Goal: Find specific page/section

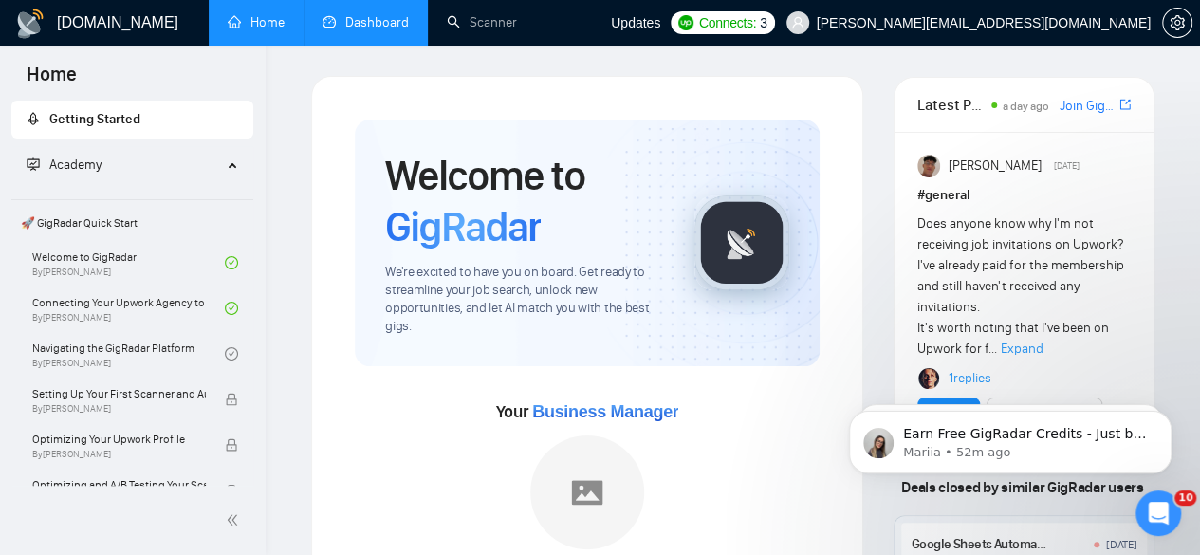
click at [389, 30] on link "Dashboard" at bounding box center [366, 22] width 86 height 16
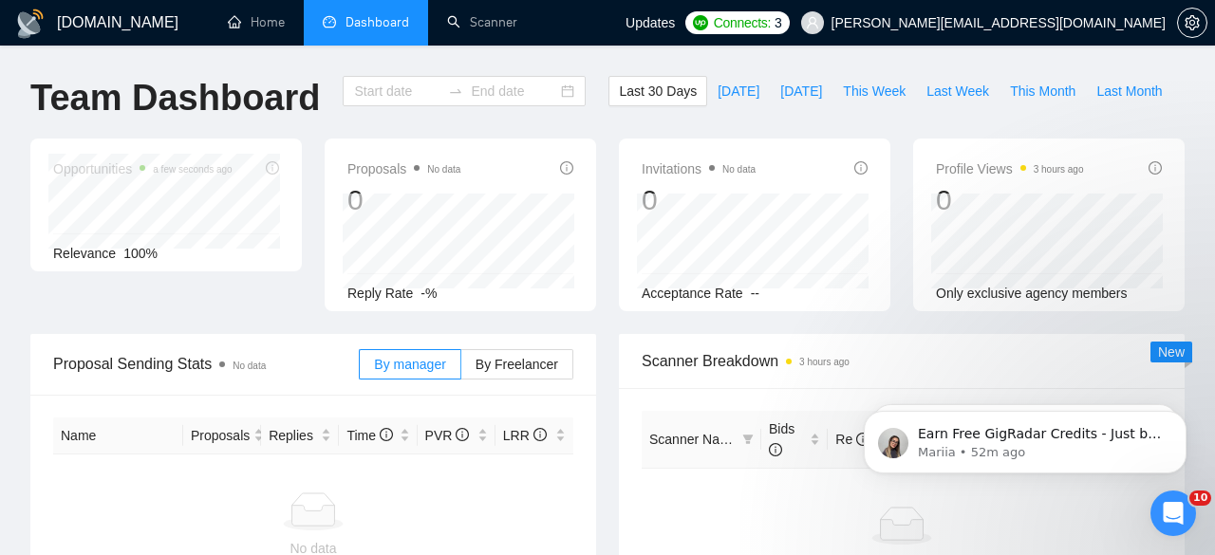
type input "[DATE]"
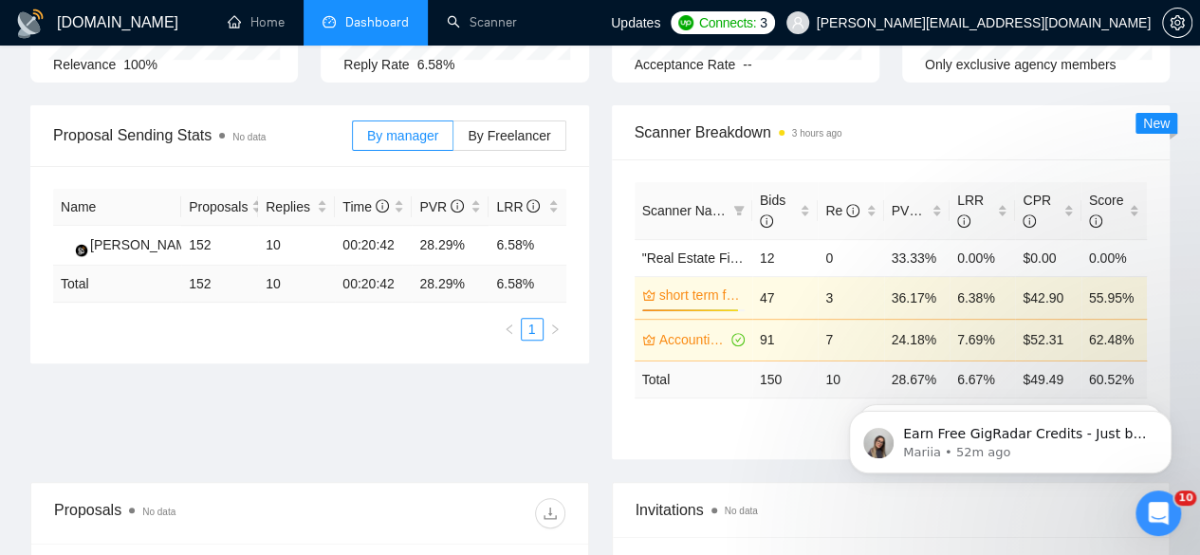
scroll to position [260, 0]
click at [1179, 26] on icon "setting" at bounding box center [1177, 22] width 14 height 15
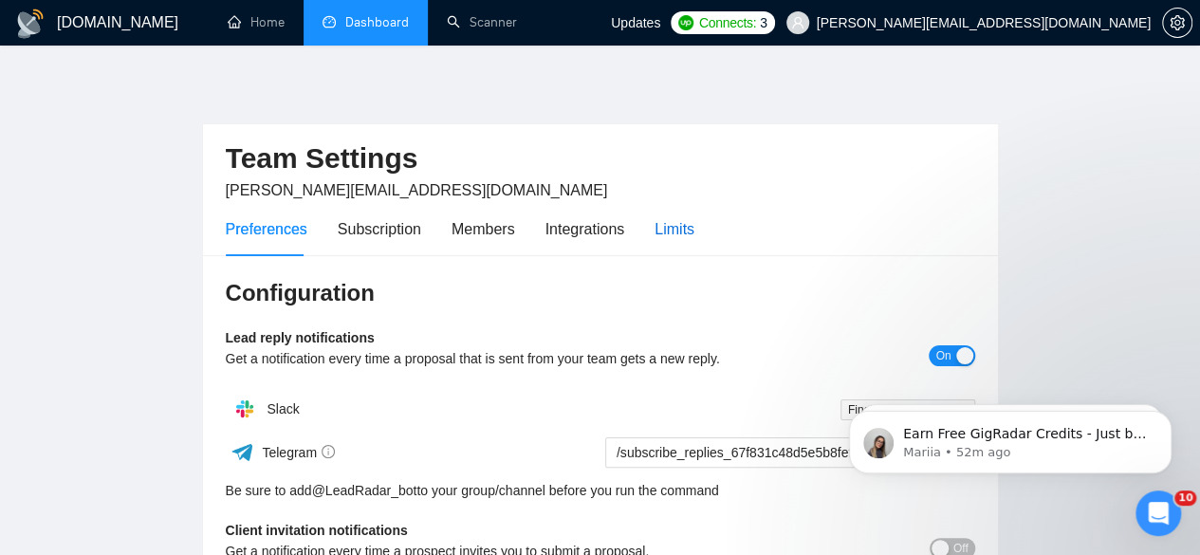
click at [678, 227] on div "Limits" at bounding box center [675, 229] width 40 height 24
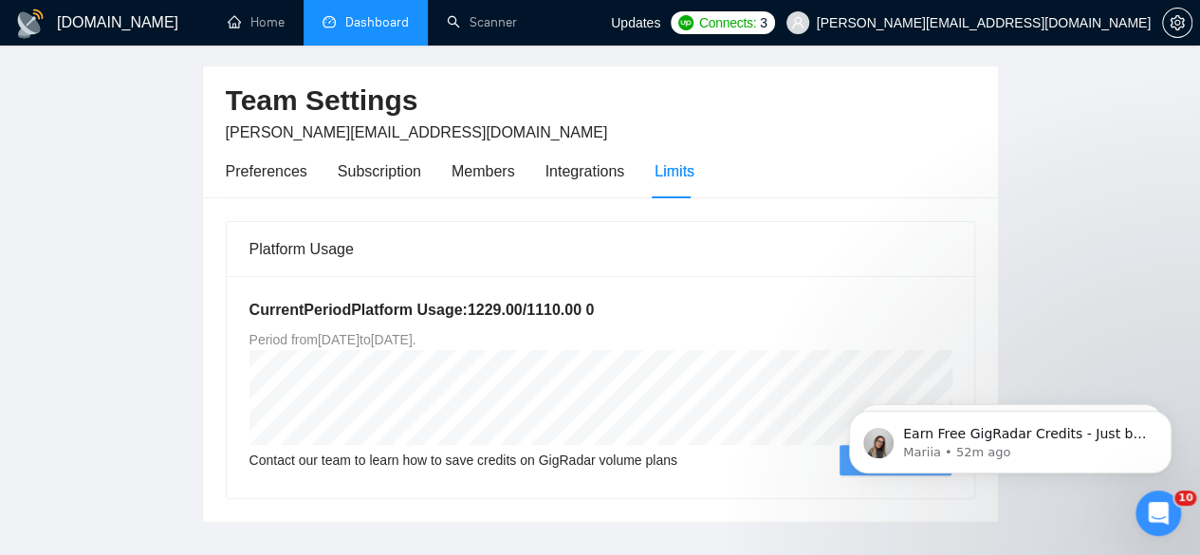
scroll to position [103, 0]
